Goal: Task Accomplishment & Management: Manage account settings

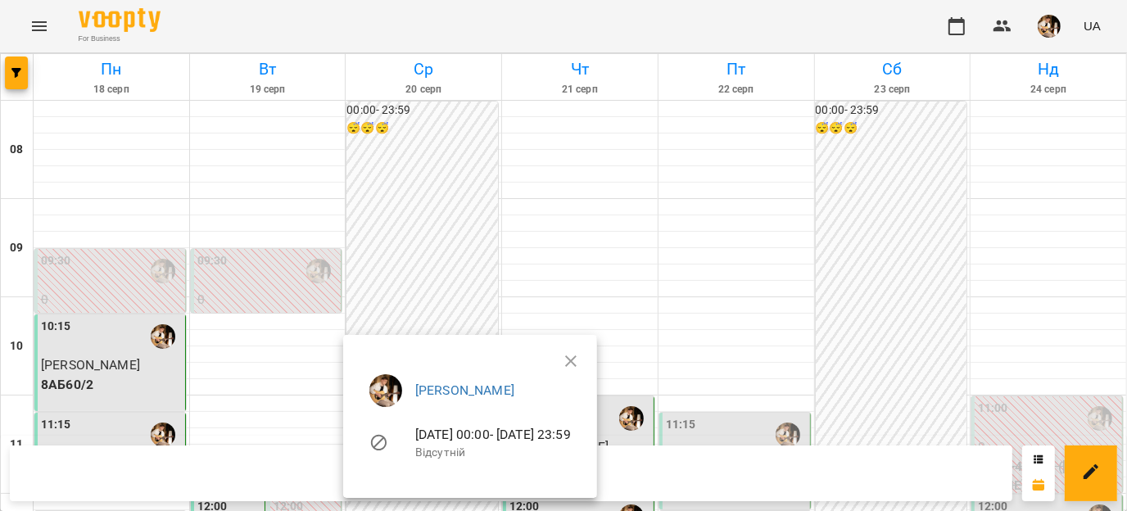
click at [455, 275] on div at bounding box center [563, 255] width 1127 height 511
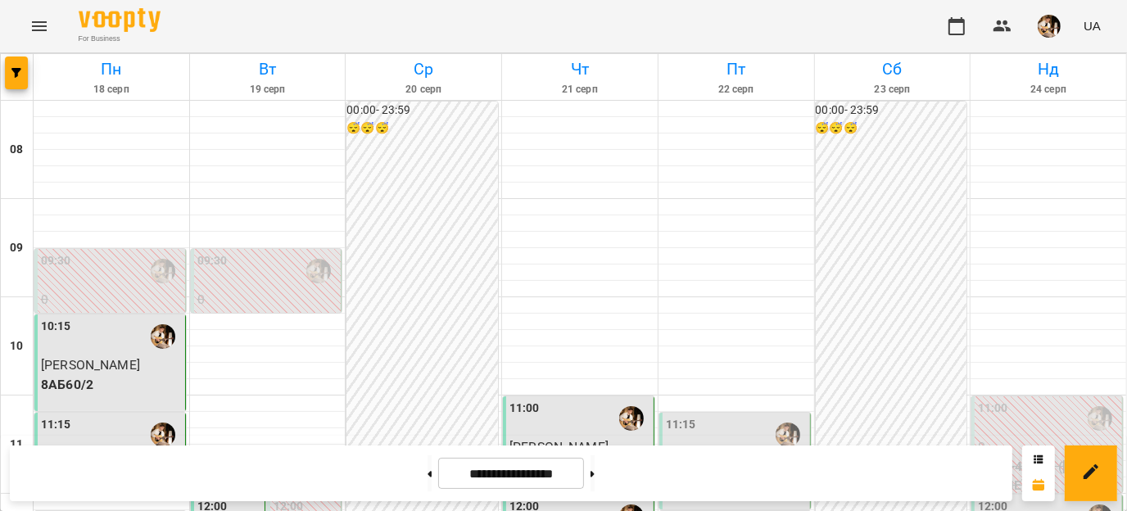
scroll to position [331, 0]
click at [730, 473] on p "8АБ60/2" at bounding box center [736, 483] width 141 height 20
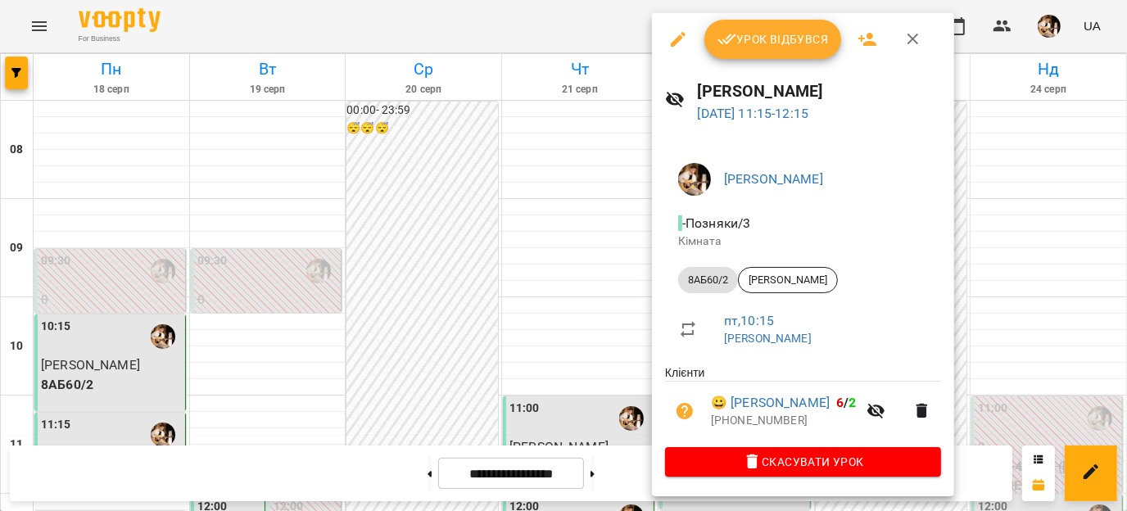
click at [779, 30] on span "Урок відбувся" at bounding box center [773, 39] width 111 height 20
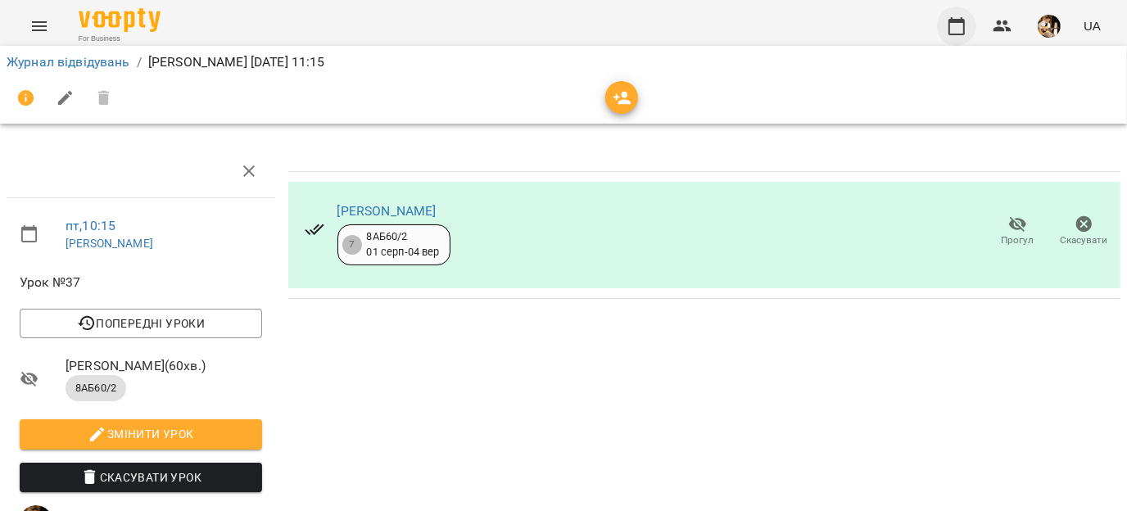
click at [960, 34] on icon "button" at bounding box center [957, 26] width 16 height 18
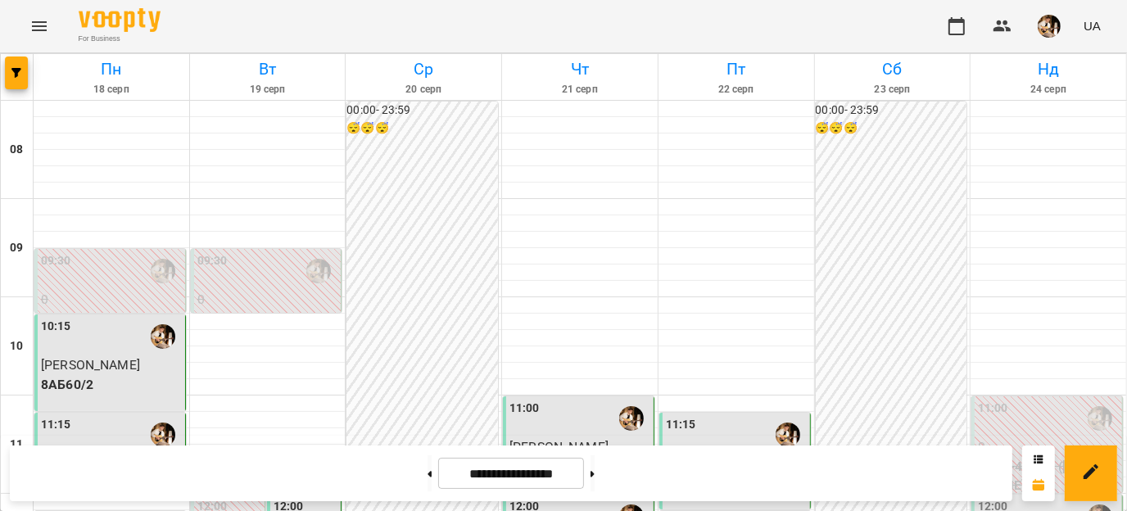
scroll to position [3, 0]
click at [1001, 25] on icon "button" at bounding box center [1003, 25] width 18 height 11
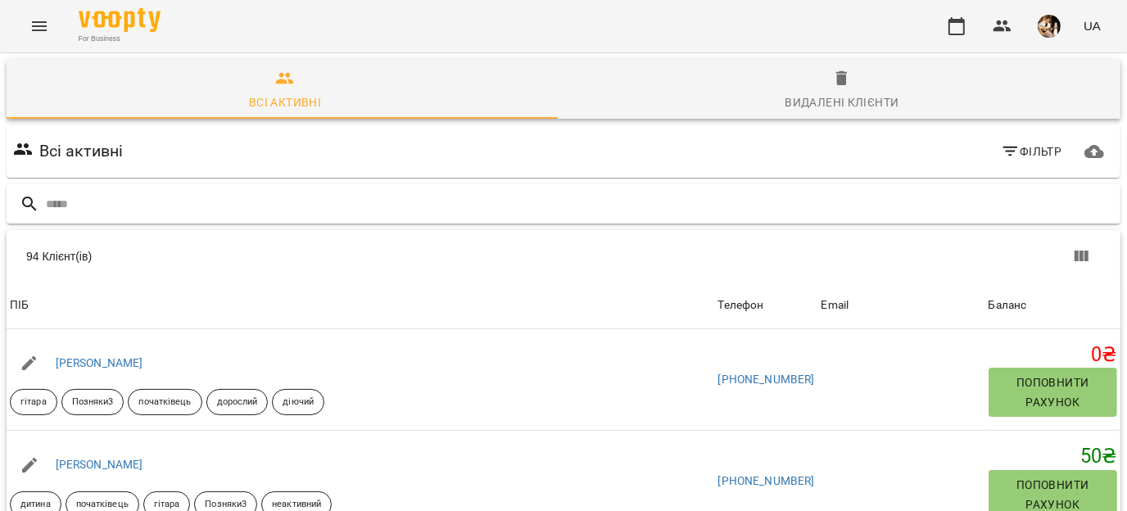
click at [356, 195] on input "text" at bounding box center [580, 204] width 1068 height 27
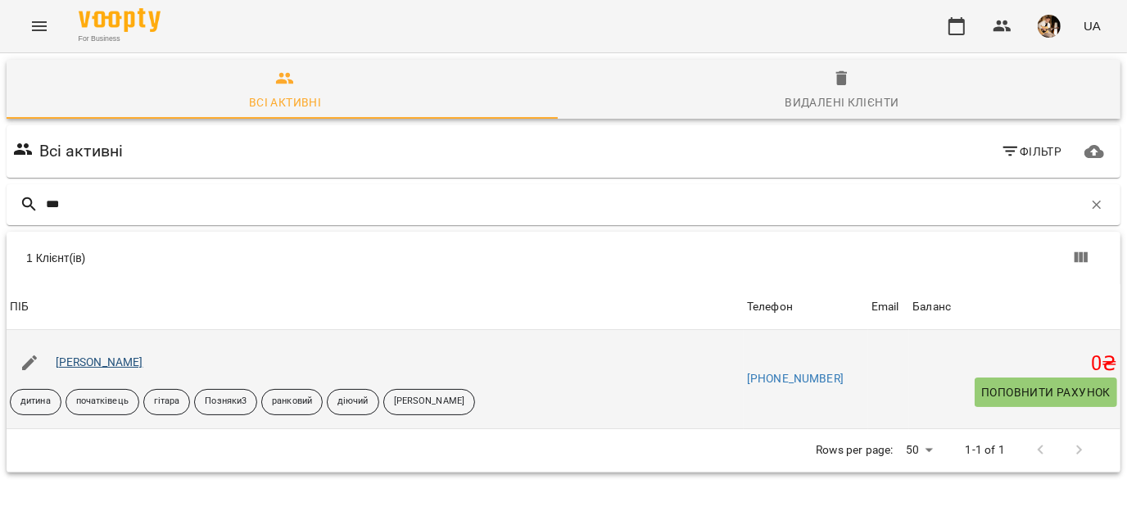
type input "***"
click at [93, 362] on link "[PERSON_NAME]" at bounding box center [100, 362] width 88 height 13
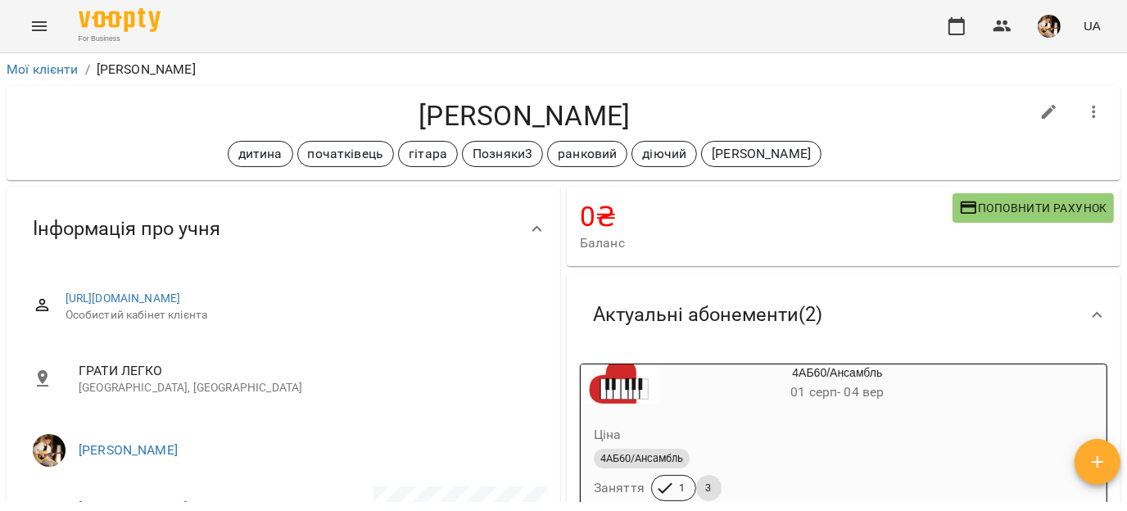
click at [1085, 120] on icon "button" at bounding box center [1095, 112] width 20 height 20
click at [914, 143] on div at bounding box center [563, 255] width 1127 height 511
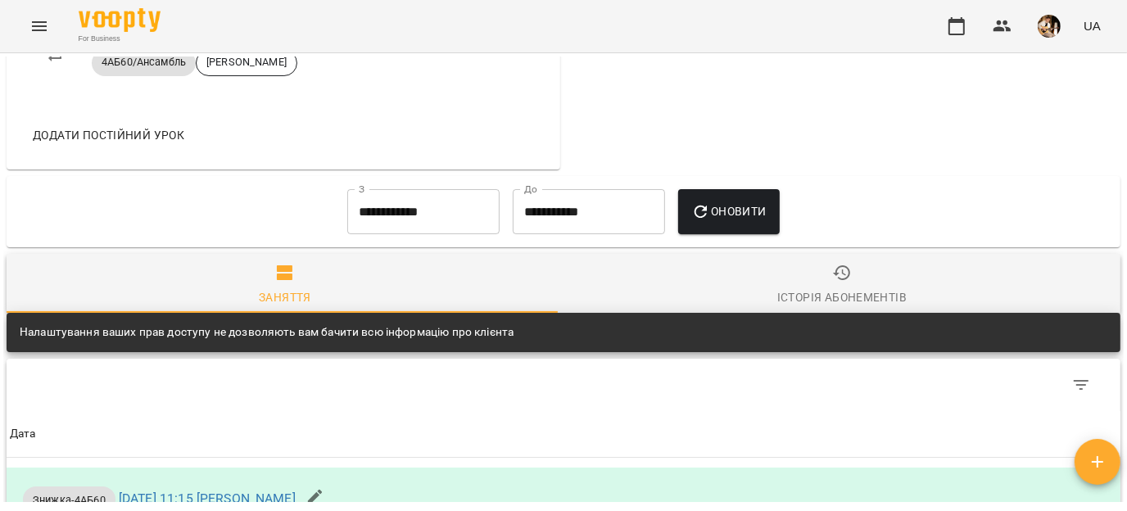
scroll to position [1184, 0]
click at [772, 235] on button "Оновити" at bounding box center [728, 212] width 101 height 46
click at [958, 33] on icon "button" at bounding box center [957, 26] width 20 height 20
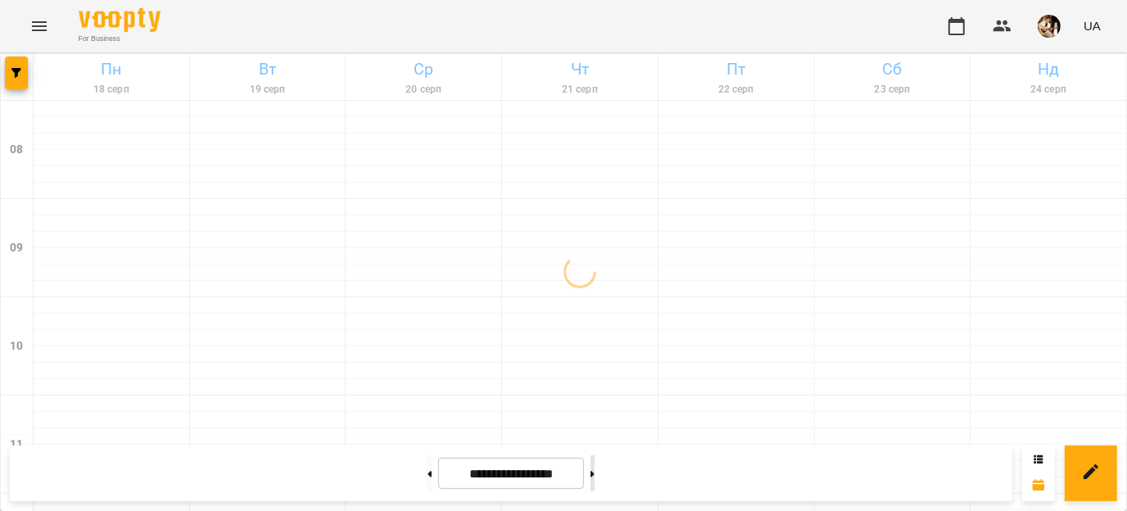
click at [595, 474] on button at bounding box center [593, 473] width 4 height 36
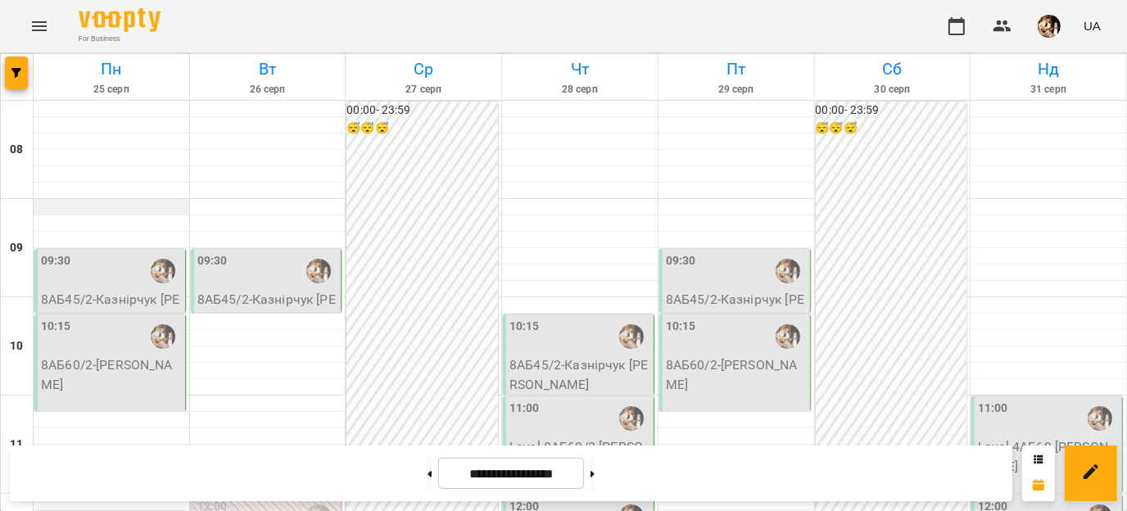
scroll to position [347, 0]
click at [595, 474] on icon at bounding box center [593, 474] width 4 height 6
click at [428, 485] on button at bounding box center [430, 473] width 4 height 36
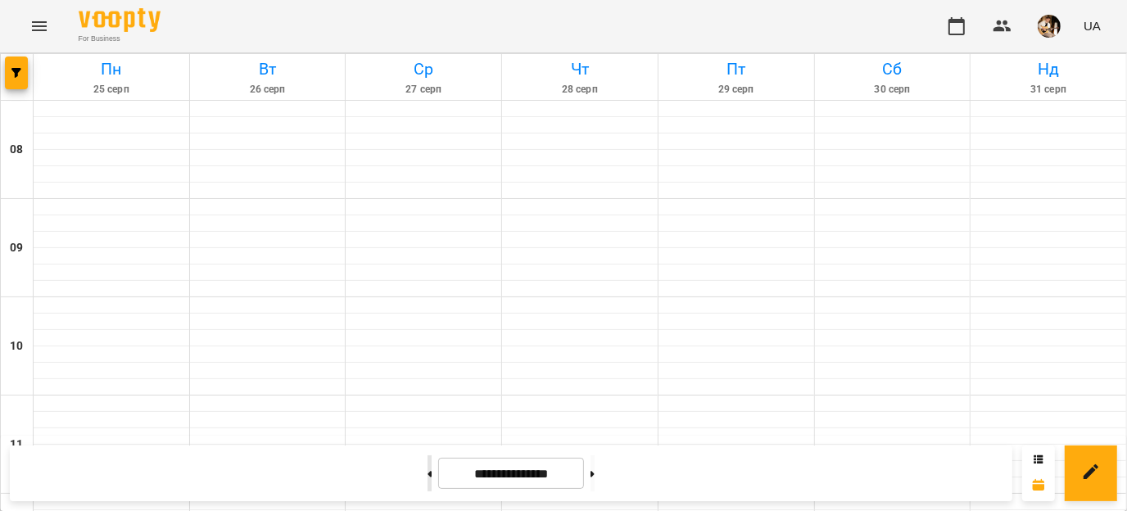
type input "**********"
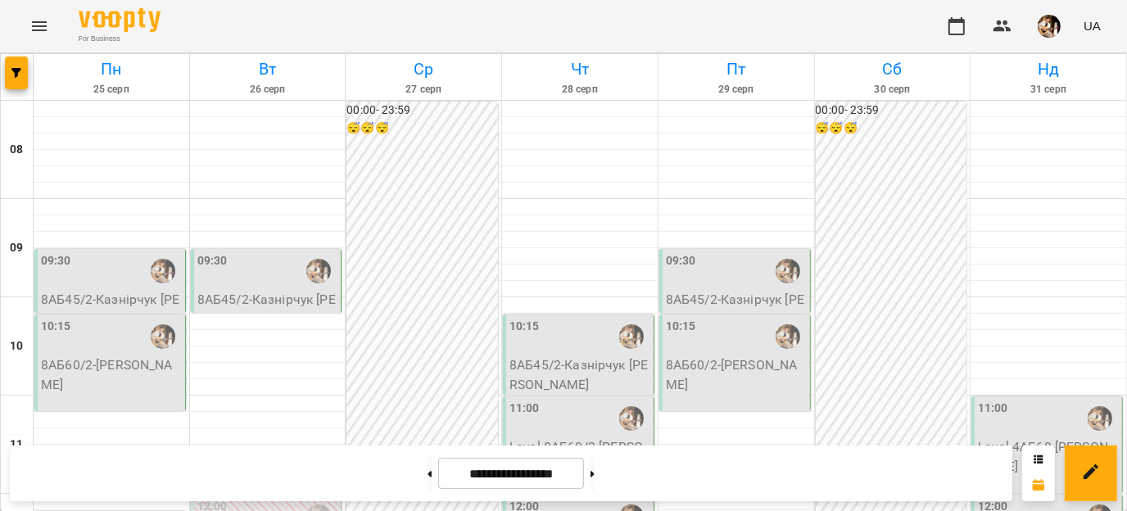
scroll to position [161, 0]
click at [989, 35] on button "button" at bounding box center [1002, 26] width 39 height 39
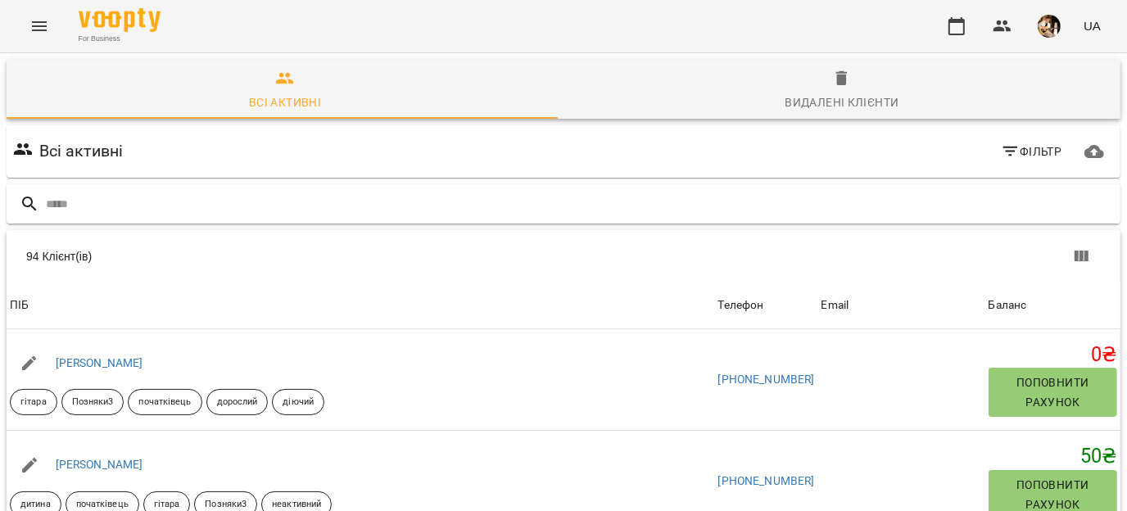
click at [190, 200] on input "text" at bounding box center [580, 204] width 1068 height 27
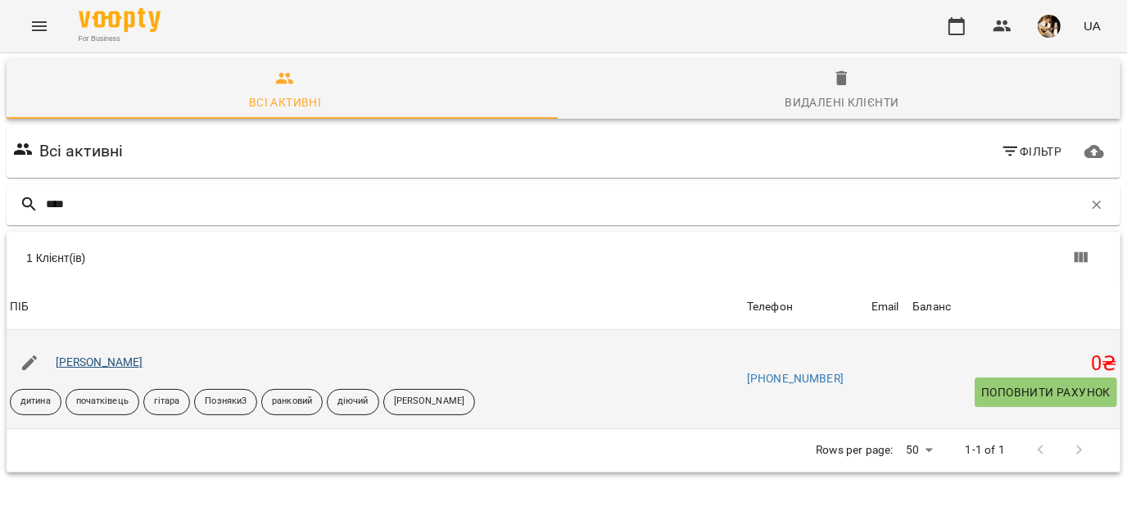
type input "****"
click at [97, 360] on link "[PERSON_NAME]" at bounding box center [100, 362] width 88 height 13
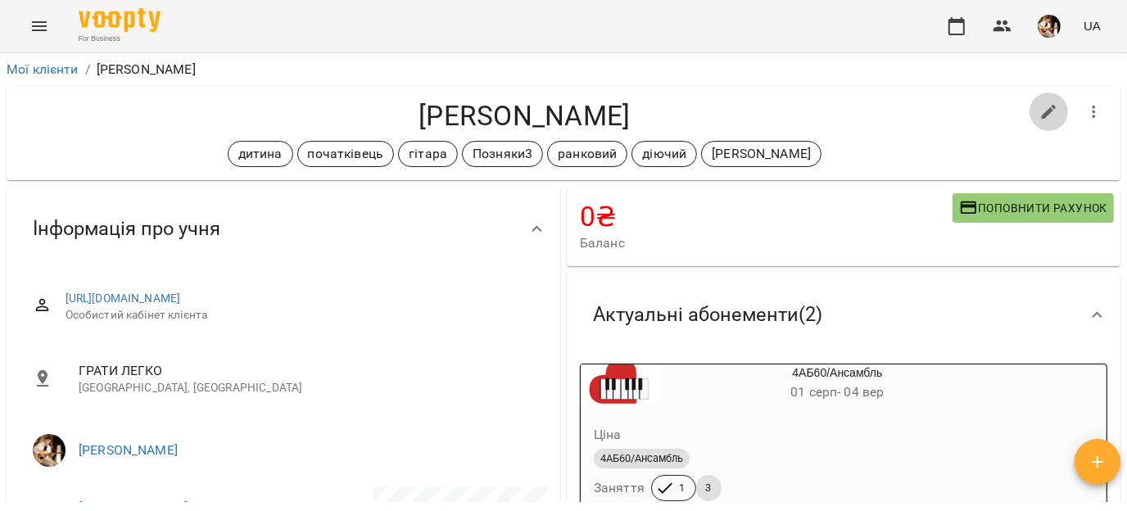
click at [1040, 114] on icon "button" at bounding box center [1050, 112] width 20 height 20
select select "**"
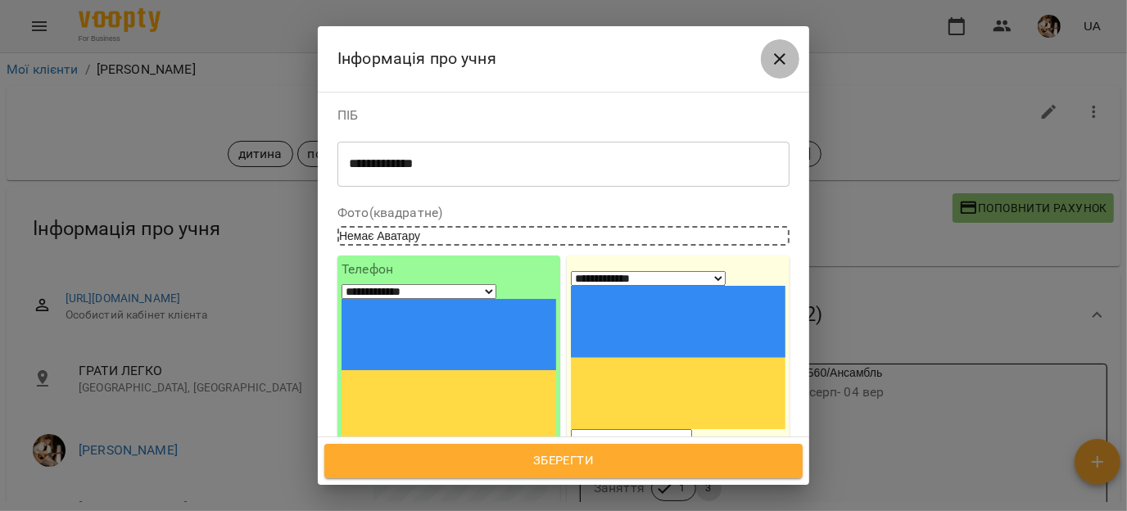
click at [777, 58] on icon "Close" at bounding box center [780, 59] width 20 height 20
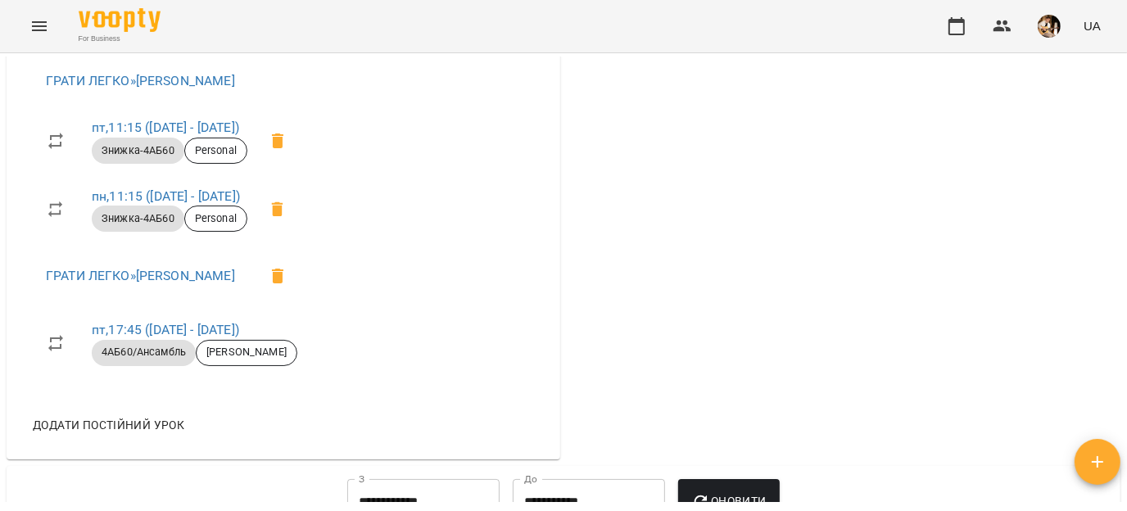
scroll to position [894, 0]
click at [161, 135] on link "пт , 11:15 ([DATE] - [DATE])" at bounding box center [165, 128] width 147 height 16
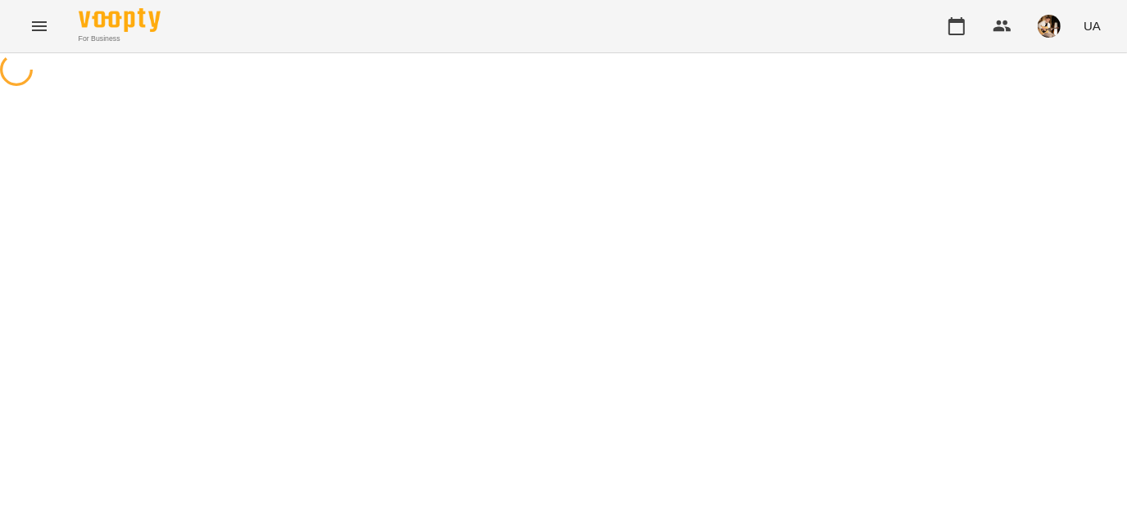
select select "*"
select select "**********"
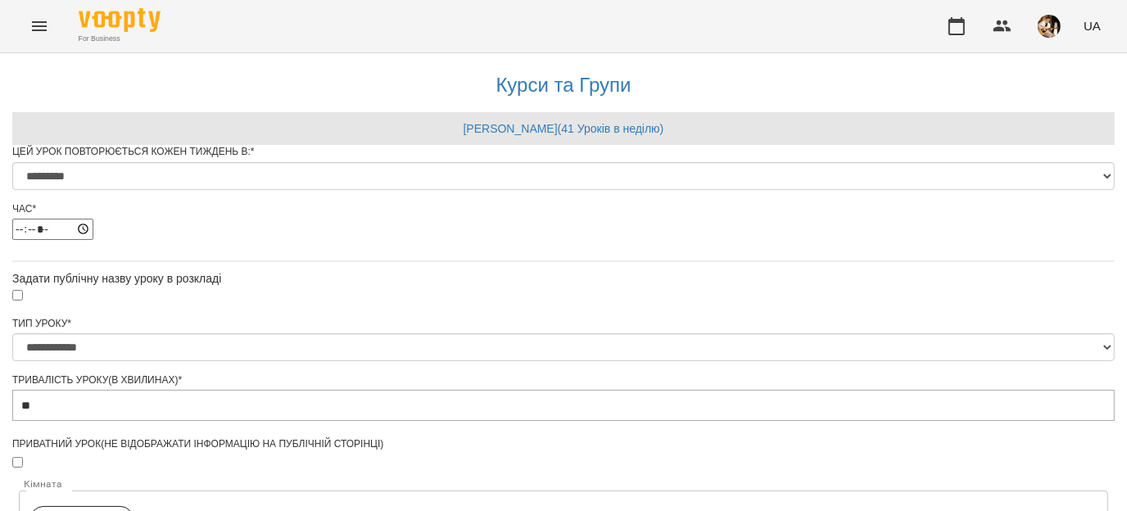
scroll to position [828, 0]
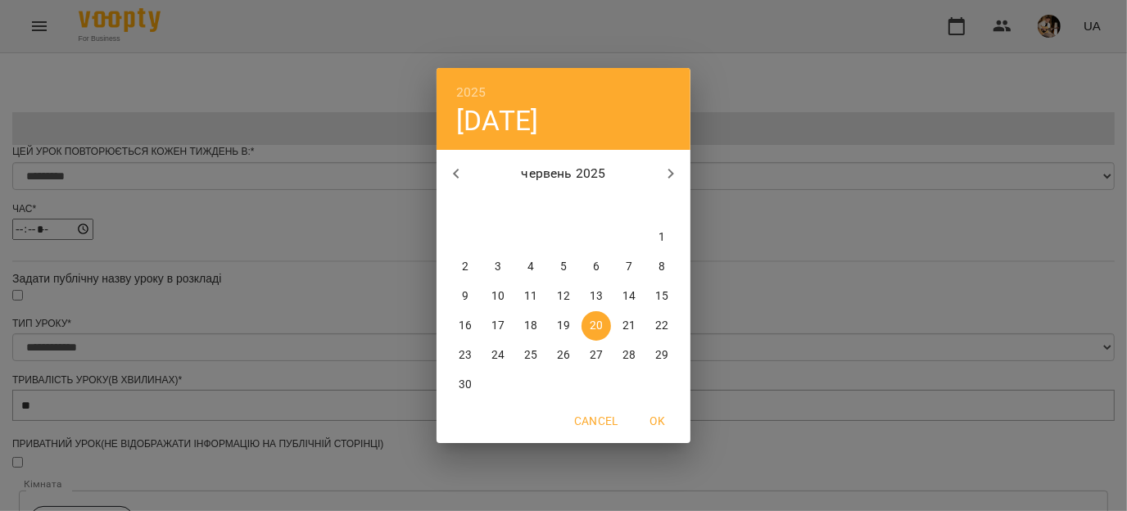
click at [668, 172] on icon "button" at bounding box center [671, 174] width 20 height 20
click at [666, 174] on icon "button" at bounding box center [671, 174] width 20 height 20
click at [598, 347] on p "29" at bounding box center [596, 355] width 13 height 16
type input "**********"
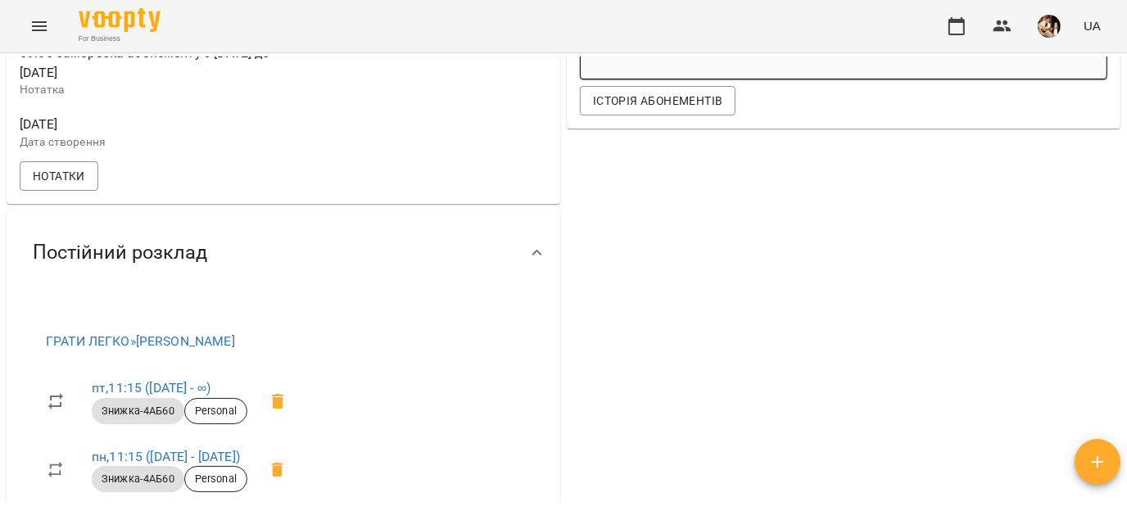
scroll to position [987, 0]
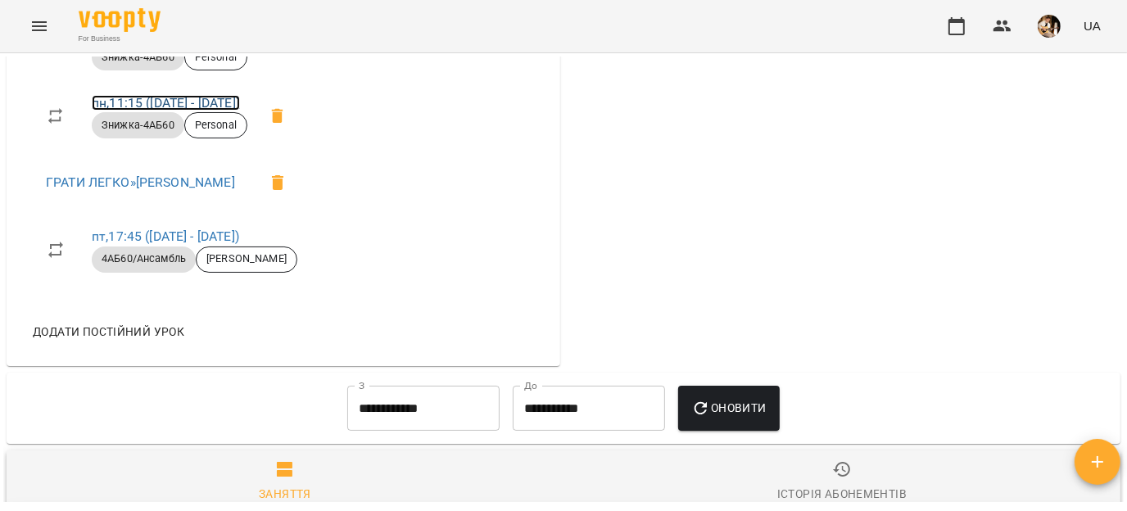
click at [149, 111] on link "пн , 11:15 ([DATE] - [DATE])" at bounding box center [166, 103] width 148 height 16
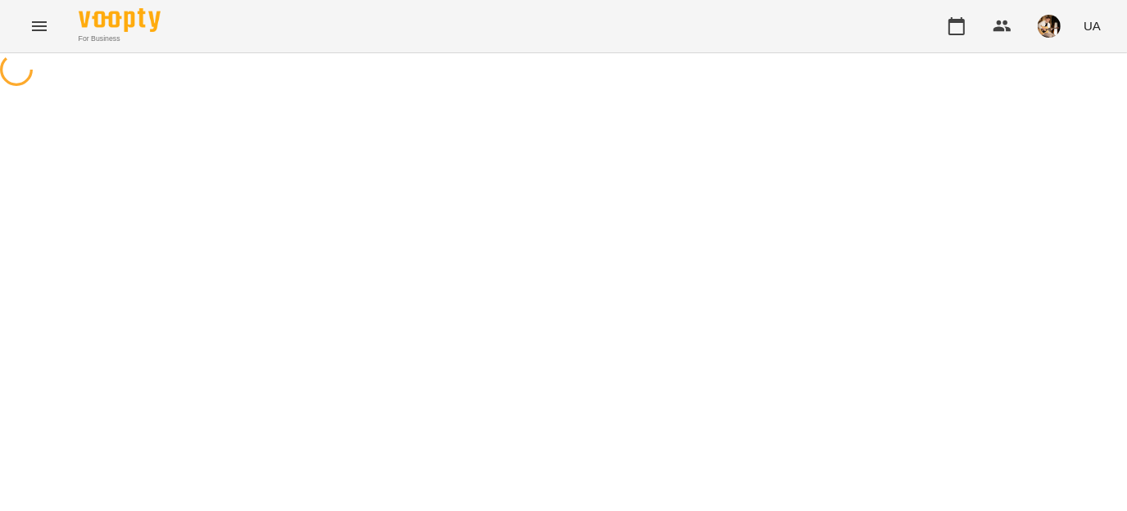
select select "*"
select select "**********"
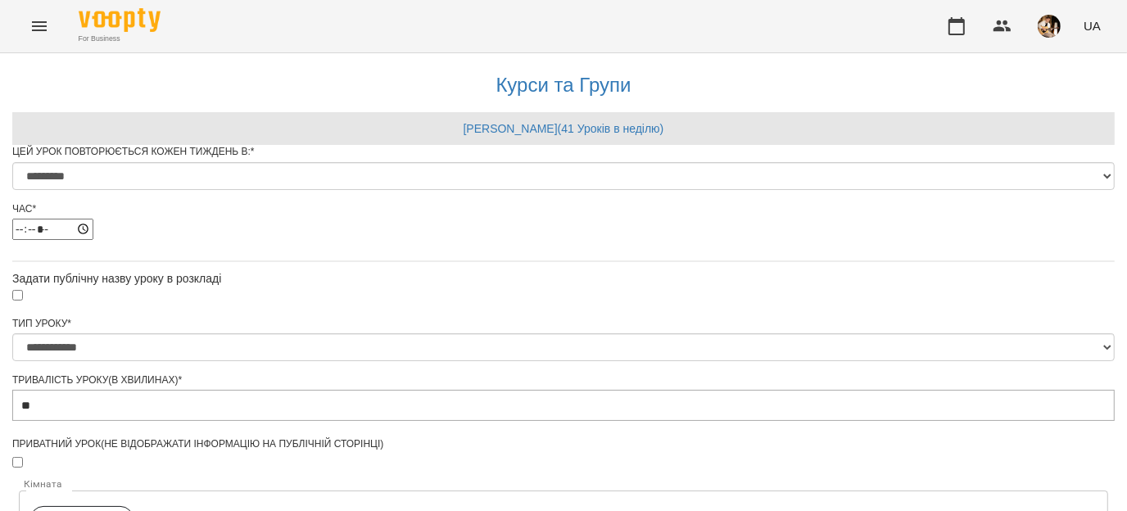
scroll to position [770, 0]
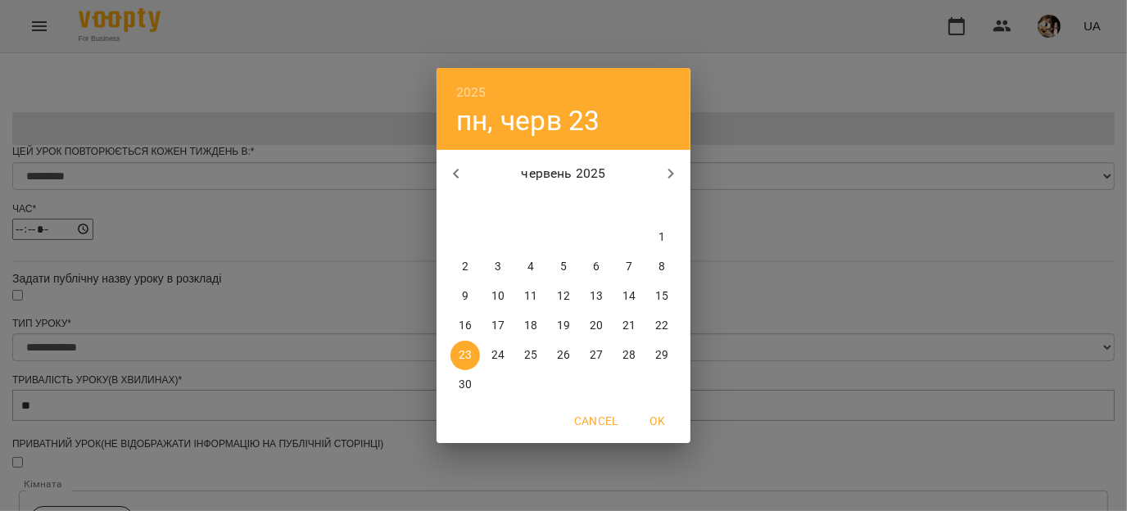
click at [670, 160] on button "button" at bounding box center [670, 173] width 39 height 39
click at [466, 365] on button "25" at bounding box center [465, 355] width 29 height 29
type input "**********"
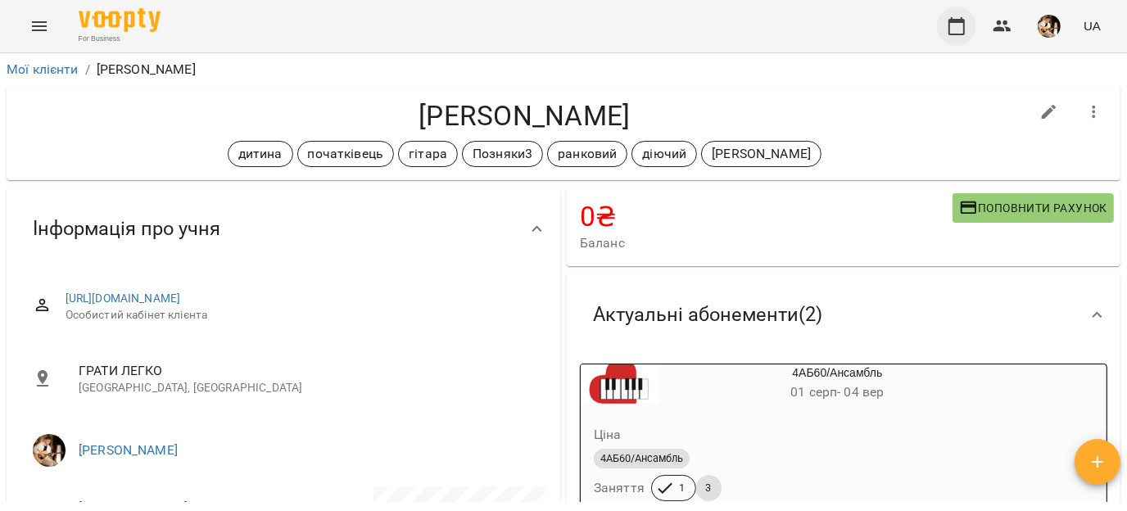
click at [954, 34] on icon "button" at bounding box center [957, 26] width 16 height 18
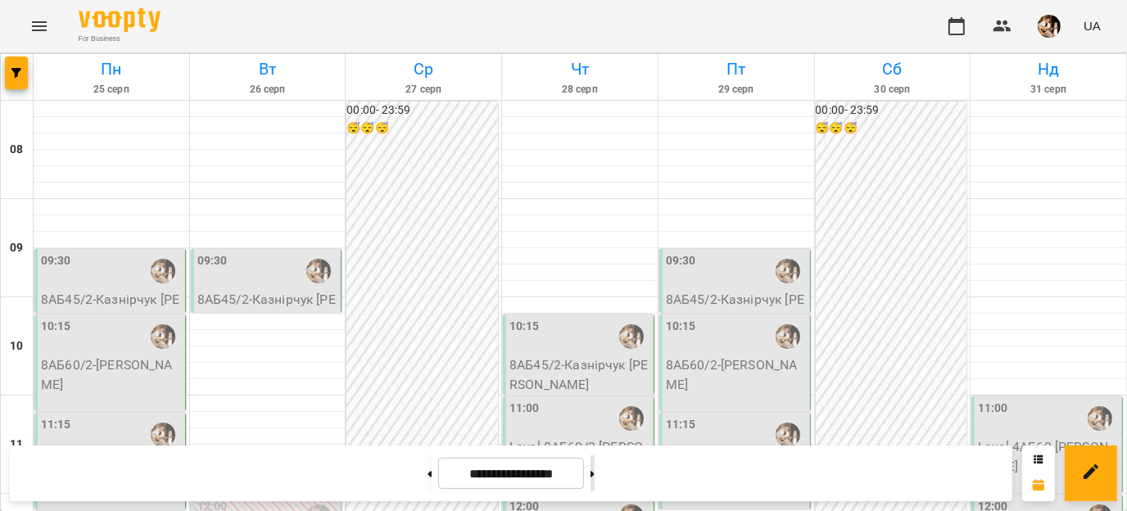
click at [595, 471] on button at bounding box center [593, 473] width 4 height 36
click at [428, 464] on button at bounding box center [430, 473] width 4 height 36
type input "**********"
